Goal: Information Seeking & Learning: Find specific fact

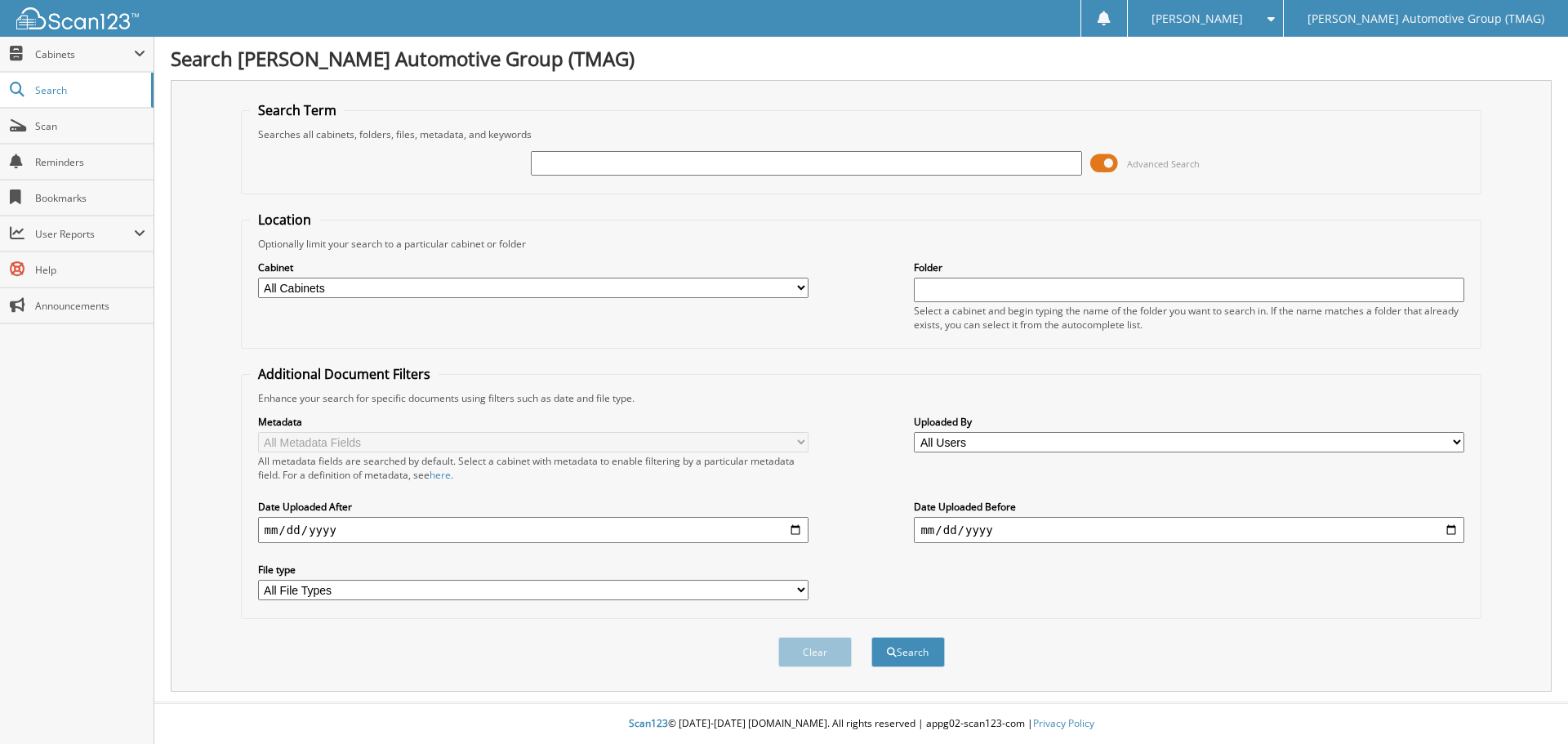
click at [613, 171] on input "text" at bounding box center [805, 163] width 550 height 25
type input "C25735"
click at [871, 636] on button "Search" at bounding box center [907, 651] width 74 height 30
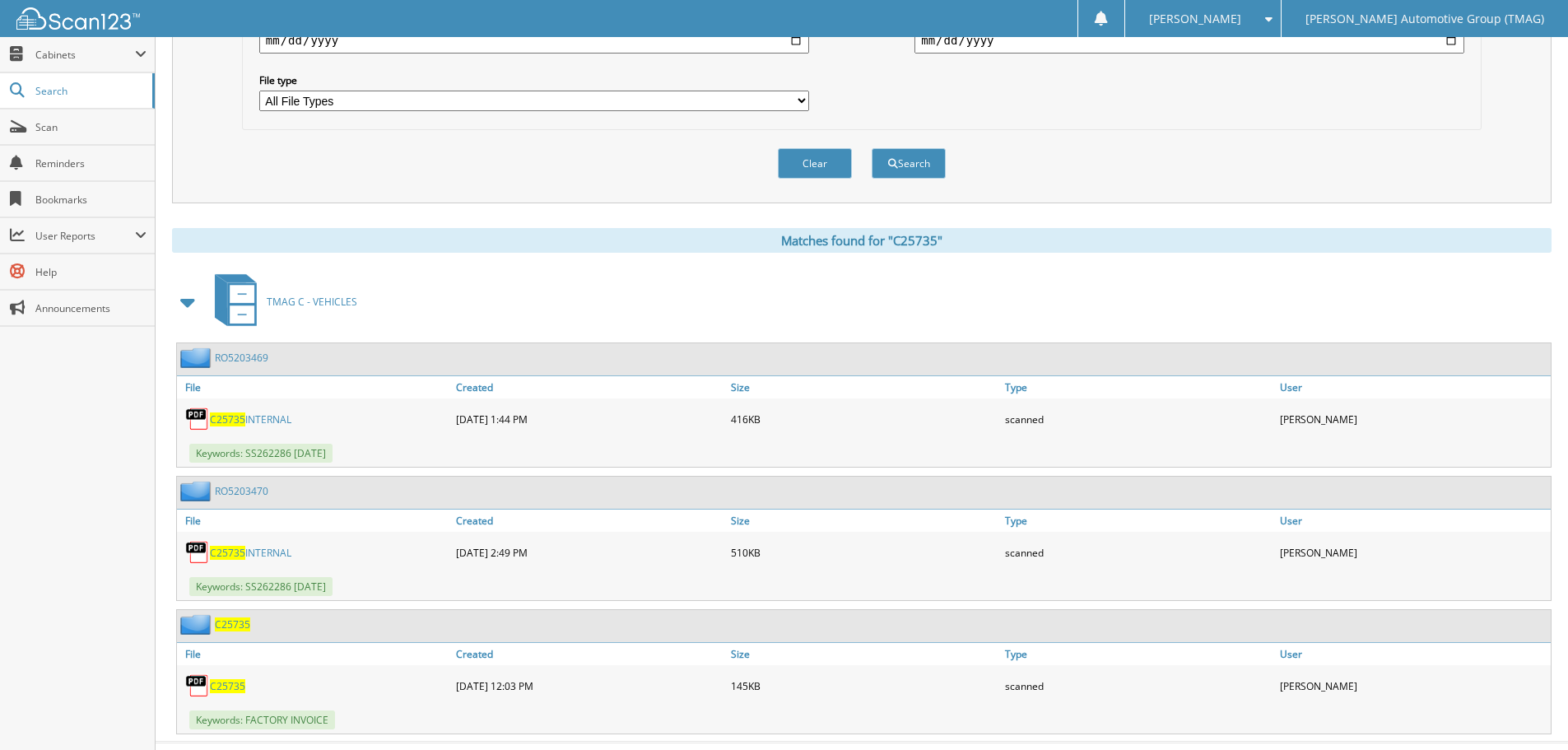
scroll to position [529, 0]
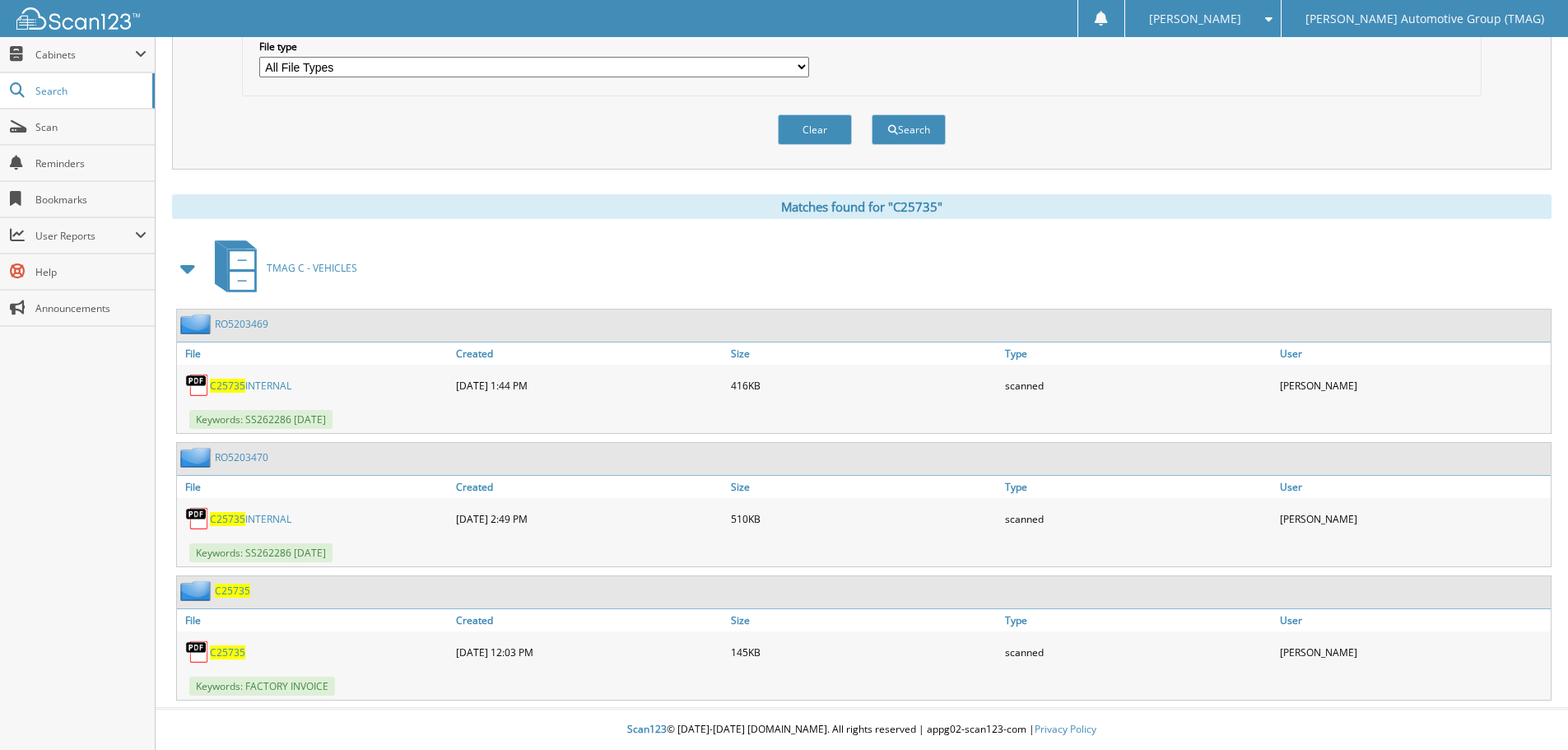
click at [238, 597] on div "C25735" at bounding box center [214, 590] width 73 height 21
click at [242, 595] on span "C25735" at bounding box center [232, 590] width 36 height 14
